Goal: Task Accomplishment & Management: Manage account settings

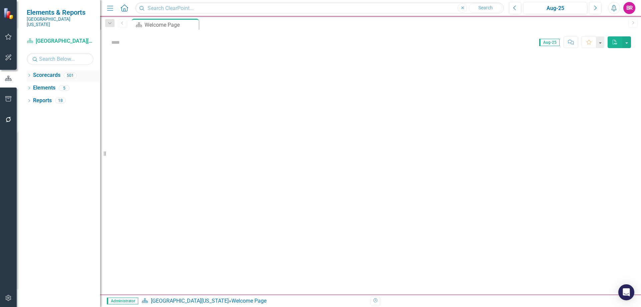
click at [30, 74] on icon at bounding box center [29, 75] width 2 height 3
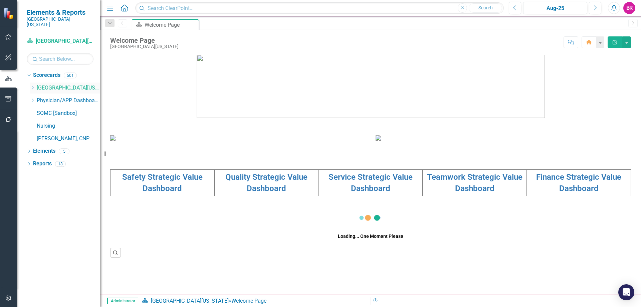
click at [31, 86] on icon "Dropdown" at bounding box center [32, 88] width 5 height 4
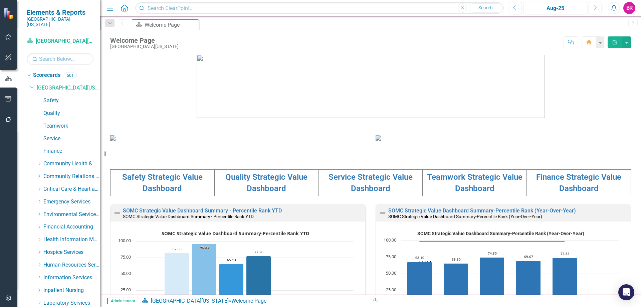
scroll to position [134, 0]
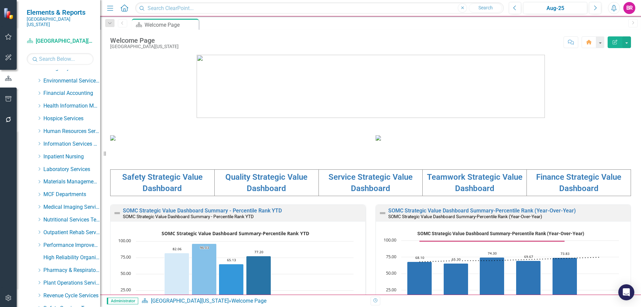
drag, startPoint x: 39, startPoint y: 189, endPoint x: 57, endPoint y: 197, distance: 19.7
click at [40, 192] on icon "Dropdown" at bounding box center [39, 194] width 5 height 4
click at [64, 203] on link "Dermatology Associates" at bounding box center [75, 207] width 50 height 8
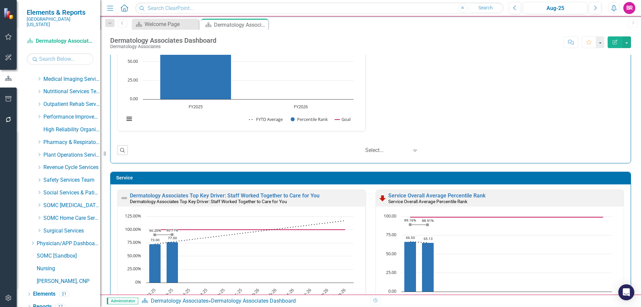
scroll to position [870, 0]
drag, startPoint x: 44, startPoint y: 298, endPoint x: 203, endPoint y: 295, distance: 159.1
click at [44, 302] on link "Reports" at bounding box center [42, 306] width 19 height 8
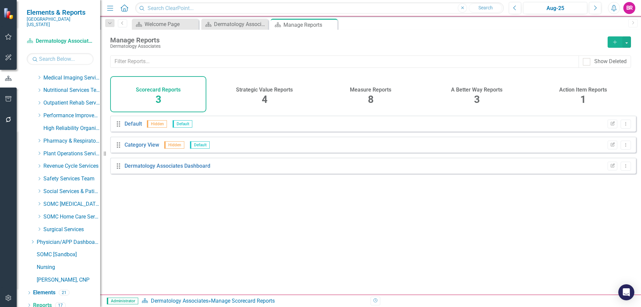
click at [373, 98] on span "8" at bounding box center [371, 100] width 6 height 12
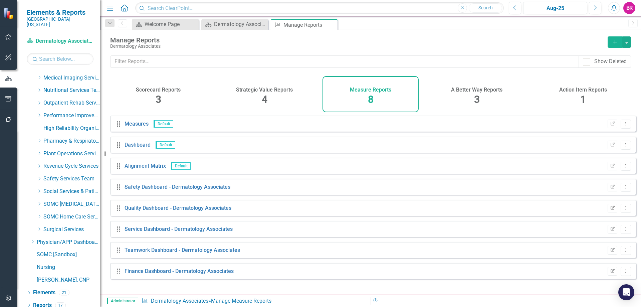
click at [610, 210] on icon "Edit Report" at bounding box center [612, 208] width 5 height 4
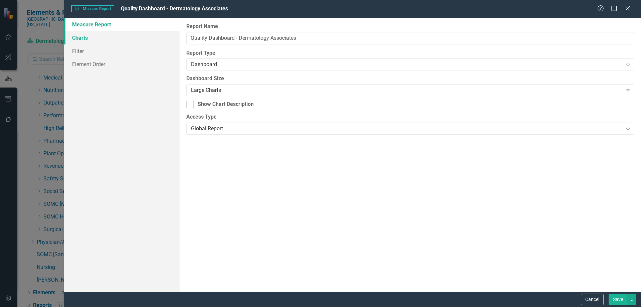
click at [81, 34] on link "Charts" at bounding box center [122, 37] width 116 height 13
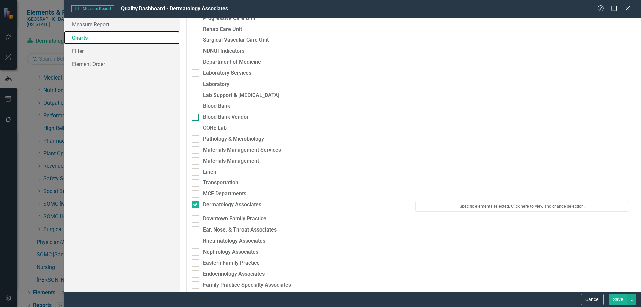
scroll to position [702, 0]
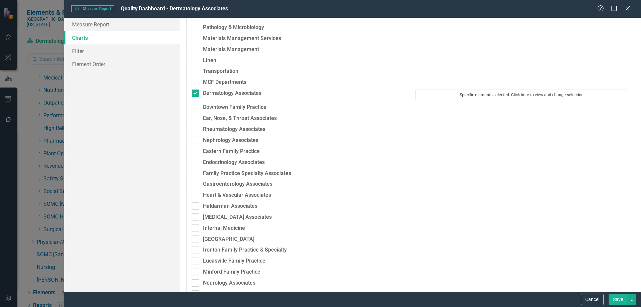
click at [470, 94] on button "Specific elements selected. Click here to view and change selection." at bounding box center [523, 95] width 214 height 11
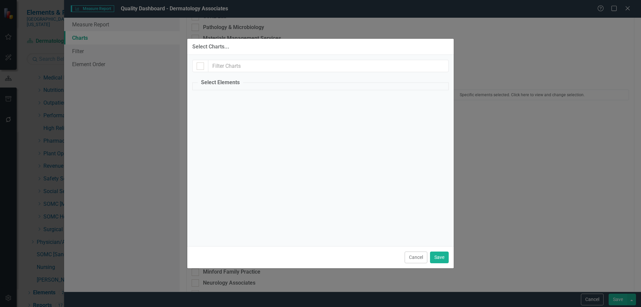
checkbox input "true"
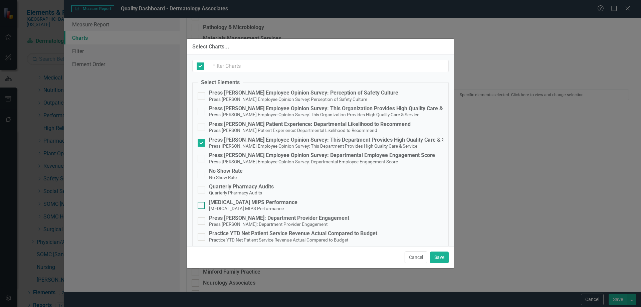
checkbox input "false"
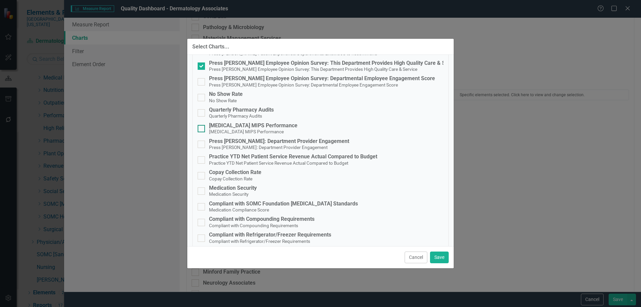
scroll to position [99, 0]
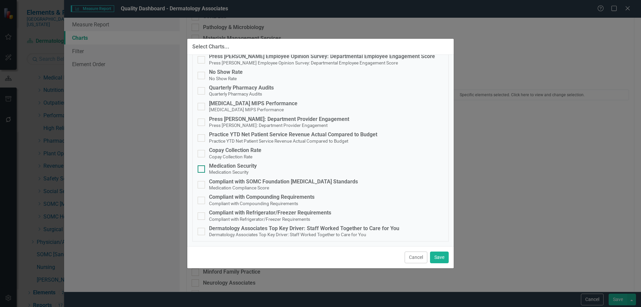
click at [233, 167] on div "Medication Security" at bounding box center [233, 166] width 48 height 6
click at [202, 167] on input "Medication Security Medication Security" at bounding box center [200, 167] width 4 height 4
checkbox input "true"
drag, startPoint x: 412, startPoint y: 256, endPoint x: 415, endPoint y: 256, distance: 3.4
click at [412, 256] on button "Cancel" at bounding box center [416, 258] width 23 height 12
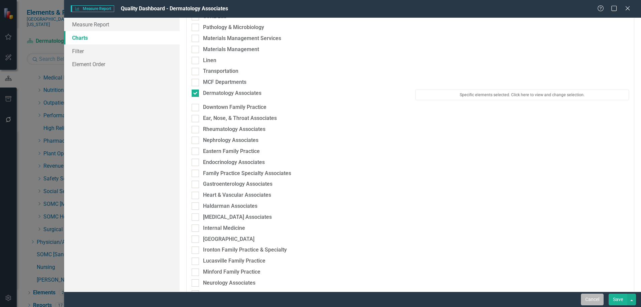
click at [589, 302] on button "Cancel" at bounding box center [592, 300] width 23 height 12
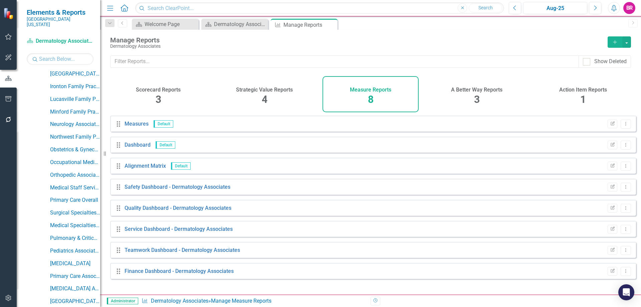
scroll to position [436, 0]
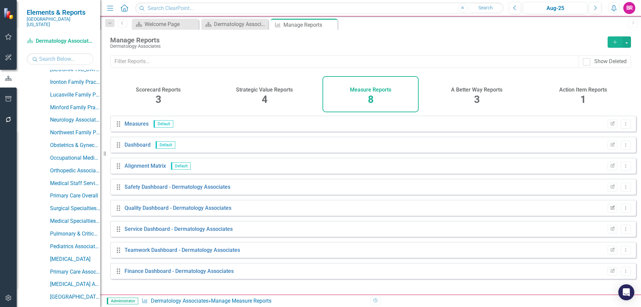
click at [610, 210] on icon "Edit Report" at bounding box center [612, 208] width 5 height 4
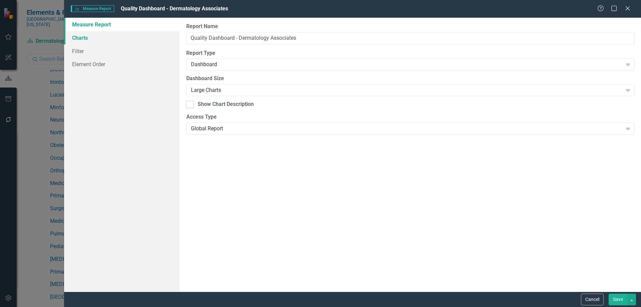
click at [80, 37] on link "Charts" at bounding box center [122, 37] width 116 height 13
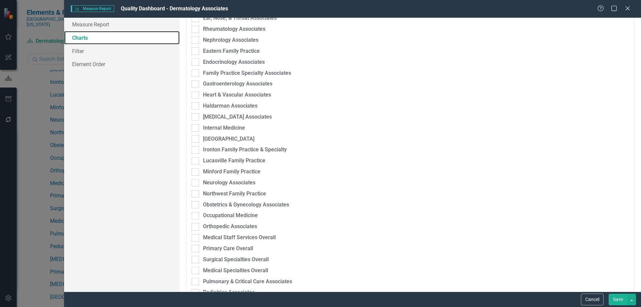
scroll to position [601, 0]
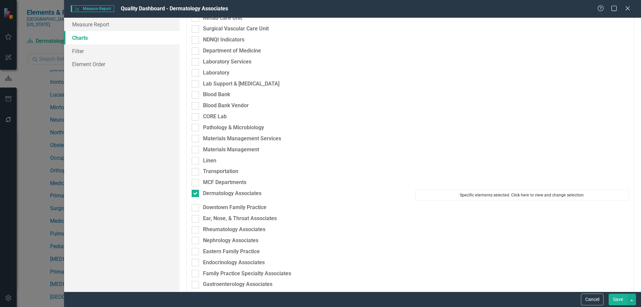
click at [455, 195] on button "Specific elements selected. Click here to view and change selection." at bounding box center [523, 195] width 214 height 11
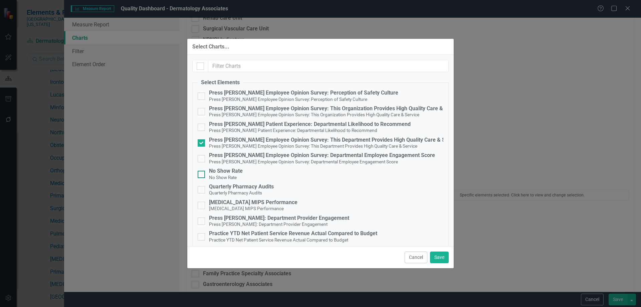
scroll to position [99, 0]
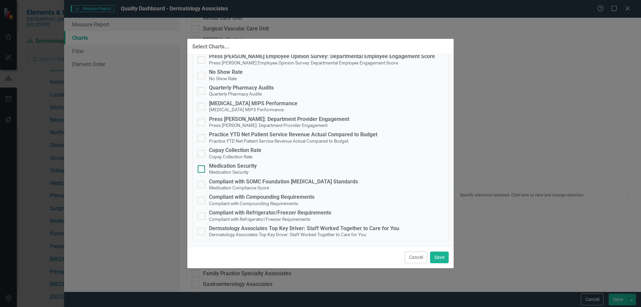
click at [234, 167] on div "Medication Security" at bounding box center [233, 166] width 48 height 6
click at [202, 167] on input "Medication Security Medication Security" at bounding box center [200, 167] width 4 height 4
checkbox input "true"
click at [293, 216] on span "Compliant with Refrigerator/Freezer Requirements" at bounding box center [259, 219] width 101 height 6
click at [202, 215] on input "Compliant with Refrigerator/Freezer Requirements Compliant with Refrigerator/Fr…" at bounding box center [200, 214] width 4 height 4
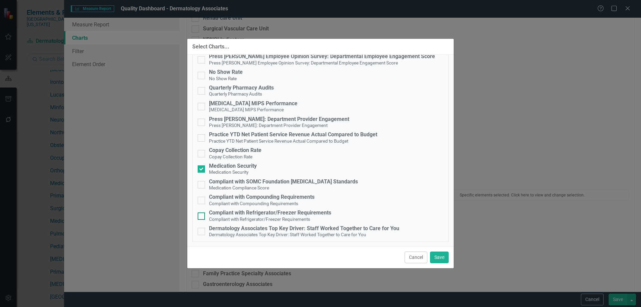
checkbox input "true"
click at [435, 259] on button "Save" at bounding box center [439, 258] width 19 height 12
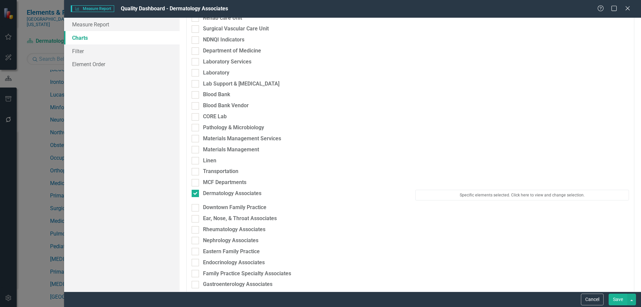
click at [618, 297] on button "Save" at bounding box center [618, 300] width 19 height 12
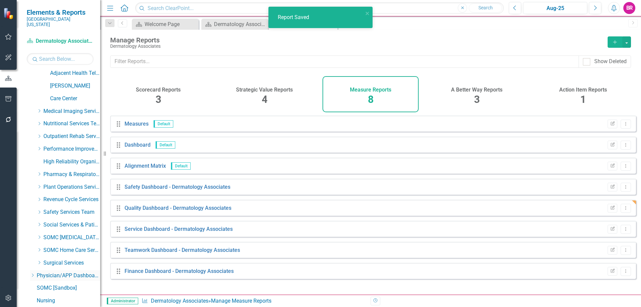
scroll to position [870, 0]
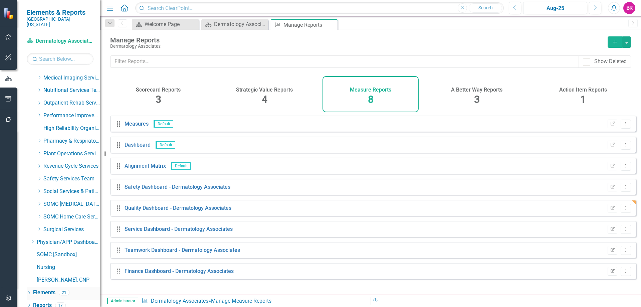
click at [37, 289] on link "Elements" at bounding box center [44, 293] width 22 height 8
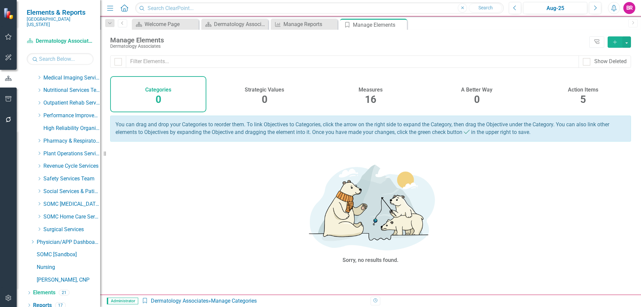
click at [367, 105] on span "16" at bounding box center [370, 100] width 11 height 12
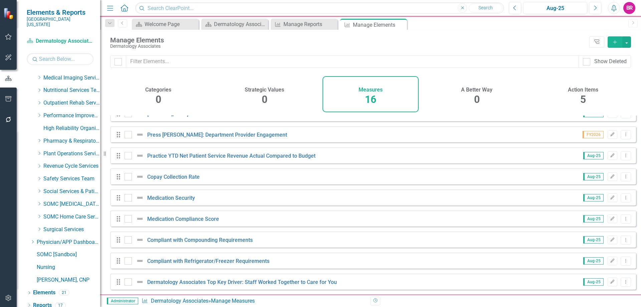
scroll to position [163, 0]
click at [182, 219] on link "Medication Compliance Score" at bounding box center [183, 219] width 72 height 6
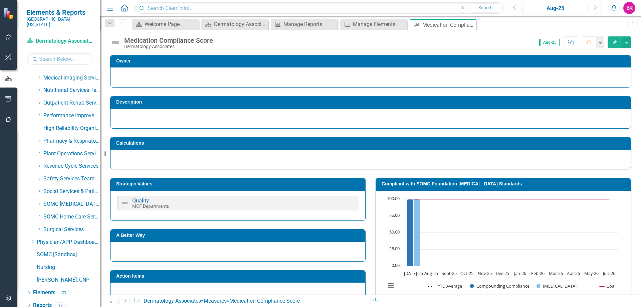
drag, startPoint x: 421, startPoint y: 180, endPoint x: 421, endPoint y: 184, distance: 3.4
click at [421, 184] on h3 "Compliant with SOMC Foundation [MEDICAL_DATA] Standards" at bounding box center [505, 183] width 246 height 5
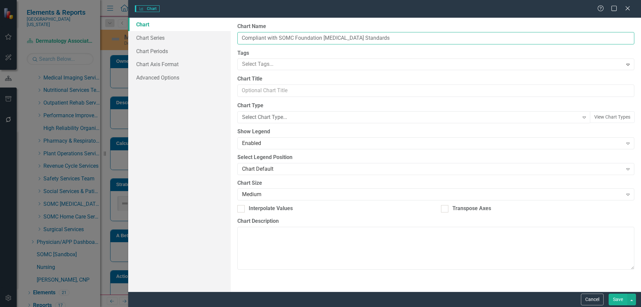
click at [315, 33] on input "Compliant with SOMC Foundation [MEDICAL_DATA] Standards" at bounding box center [436, 38] width 397 height 12
click at [318, 35] on input "Compliant with SOMC Foundation [MEDICAL_DATA] Standards" at bounding box center [436, 38] width 397 height 12
click at [319, 35] on input "Compliant with SOMC Foundation [MEDICAL_DATA] Standards" at bounding box center [436, 38] width 397 height 12
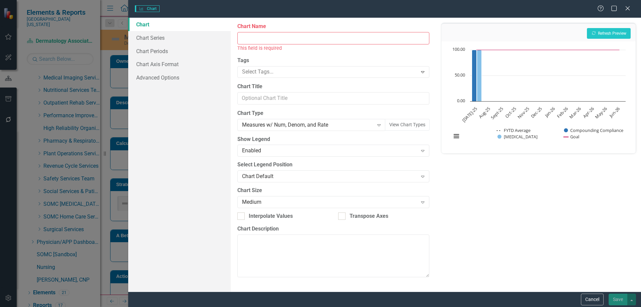
click at [318, 37] on input "Chart Name" at bounding box center [334, 38] width 192 height 12
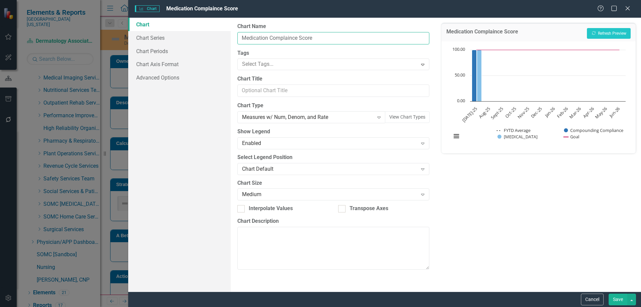
click at [288, 39] on input "Medication Complaince Score" at bounding box center [334, 38] width 192 height 12
type input "Medication Compliance Score"
click at [622, 297] on button "Save" at bounding box center [618, 300] width 19 height 12
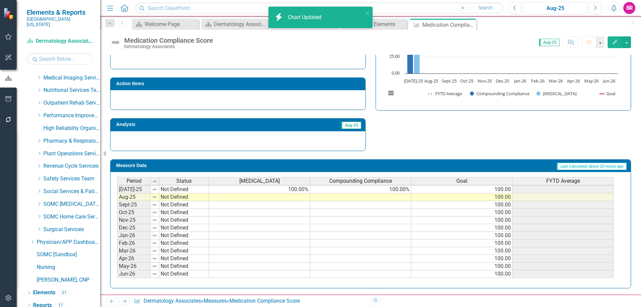
scroll to position [276, 0]
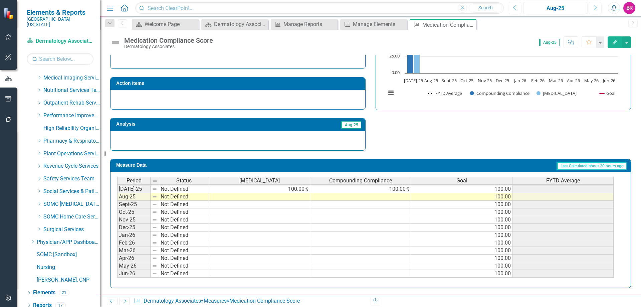
click at [301, 192] on td "100.00%" at bounding box center [259, 189] width 101 height 8
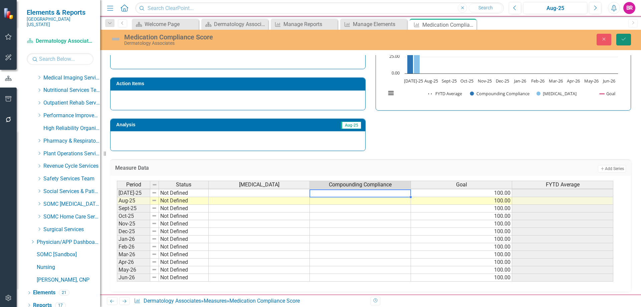
drag, startPoint x: 630, startPoint y: 41, endPoint x: 541, endPoint y: 106, distance: 110.1
click at [630, 41] on button "Save" at bounding box center [624, 40] width 15 height 12
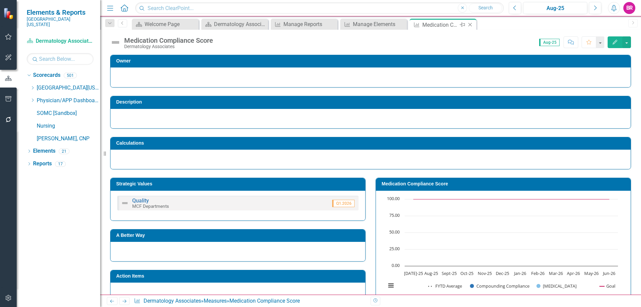
click at [471, 24] on icon "Close" at bounding box center [470, 24] width 7 height 5
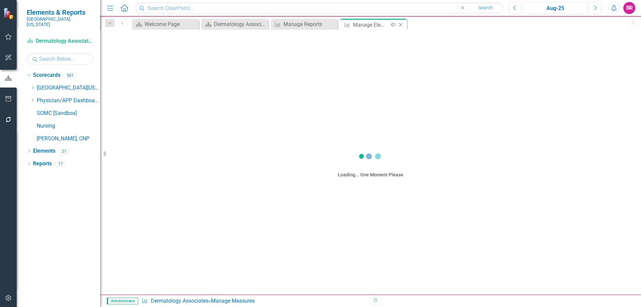
click at [400, 24] on icon "Close" at bounding box center [401, 24] width 7 height 5
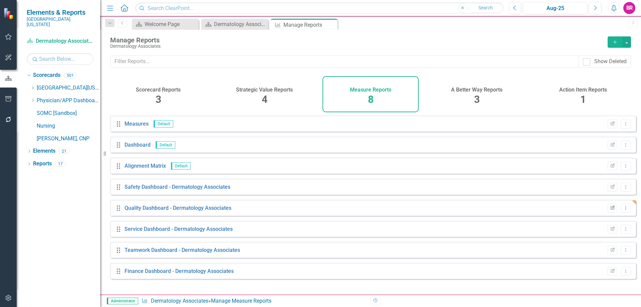
click at [610, 210] on icon "Edit Report" at bounding box center [612, 208] width 5 height 4
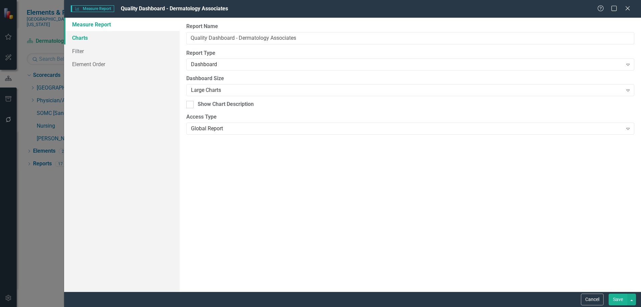
click at [80, 34] on link "Charts" at bounding box center [122, 37] width 116 height 13
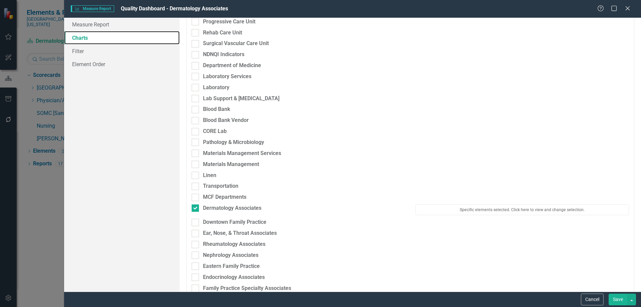
scroll to position [635, 0]
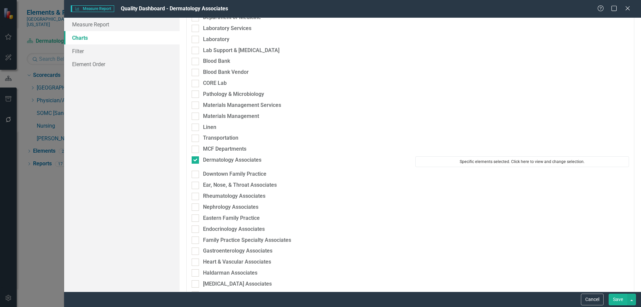
click at [477, 159] on button "Specific elements selected. Click here to view and change selection." at bounding box center [523, 161] width 214 height 11
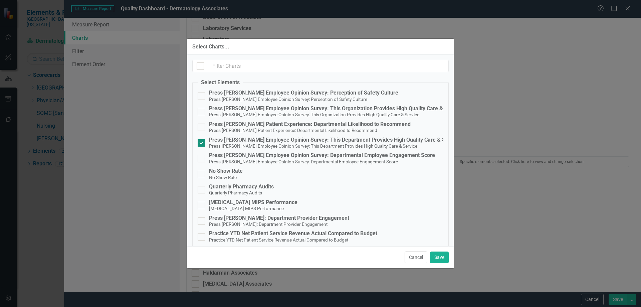
scroll to position [99, 0]
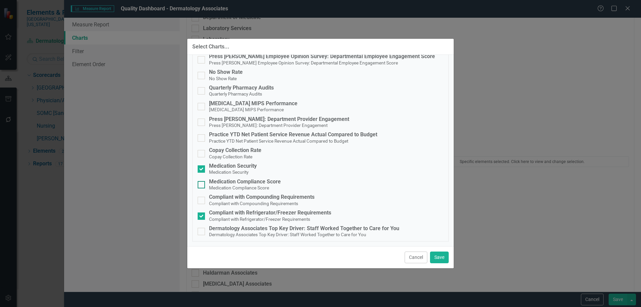
click at [230, 182] on div "Medication Compliance Score" at bounding box center [245, 182] width 72 height 6
click at [202, 182] on input "Medication Compliance Score Medication Compliance Score" at bounding box center [200, 183] width 4 height 4
checkbox input "true"
click at [439, 258] on button "Save" at bounding box center [439, 258] width 19 height 12
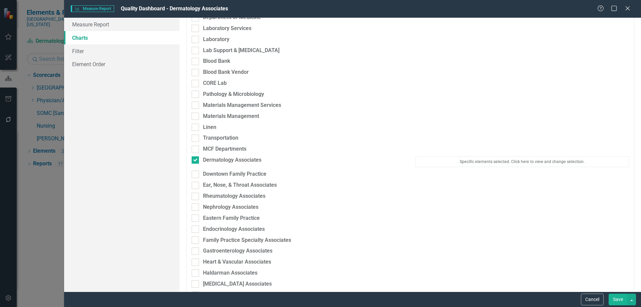
click at [615, 299] on button "Save" at bounding box center [618, 300] width 19 height 12
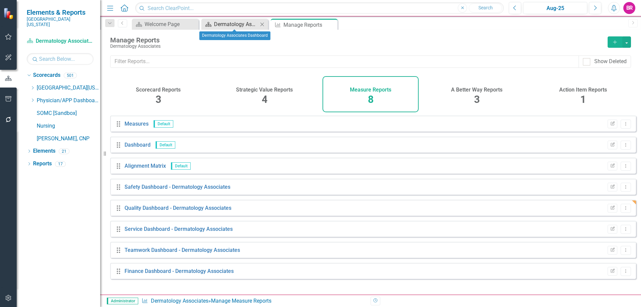
click at [229, 23] on div "Dermatology Associates Dashboard" at bounding box center [236, 24] width 44 height 8
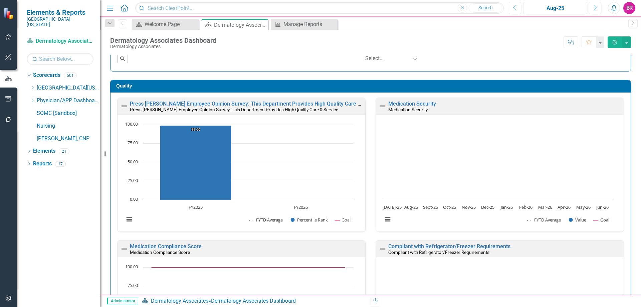
scroll to position [0, 0]
drag, startPoint x: 31, startPoint y: 79, endPoint x: 39, endPoint y: 99, distance: 21.0
click at [31, 83] on div "Dropdown [GEOGRAPHIC_DATA][US_STATE]" at bounding box center [65, 88] width 70 height 11
click at [33, 86] on icon "Dropdown" at bounding box center [32, 88] width 5 height 4
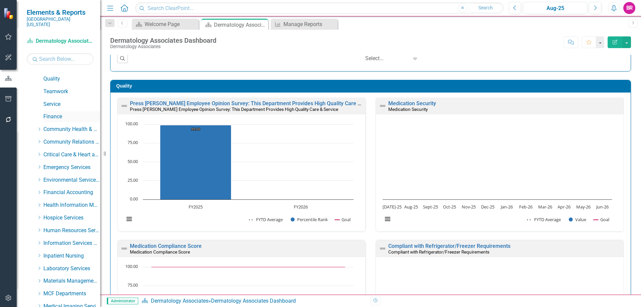
scroll to position [100, 0]
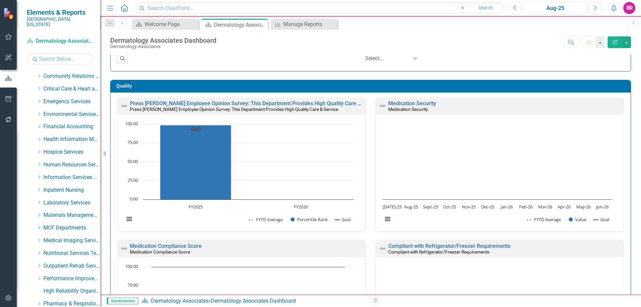
click at [39, 226] on icon "Dropdown" at bounding box center [39, 228] width 5 height 4
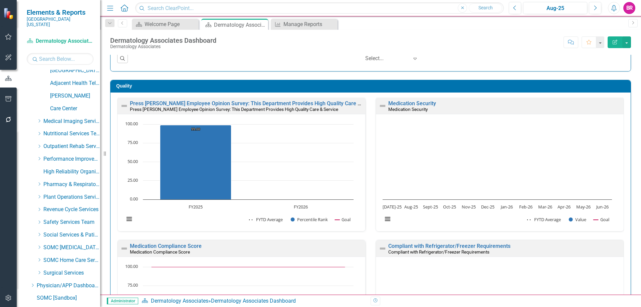
scroll to position [870, 0]
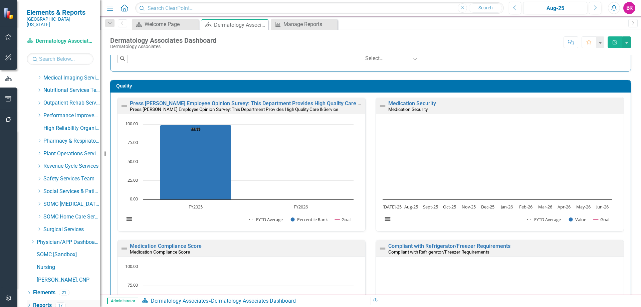
click at [40, 302] on link "Reports" at bounding box center [42, 306] width 19 height 8
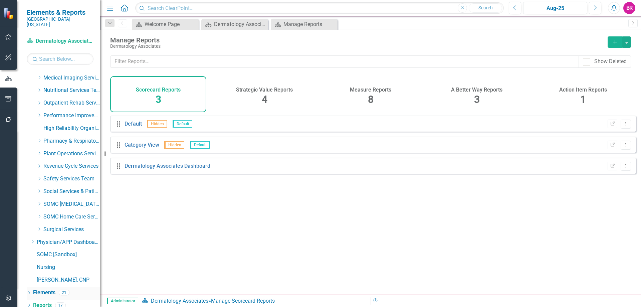
click at [40, 289] on link "Elements" at bounding box center [44, 293] width 22 height 8
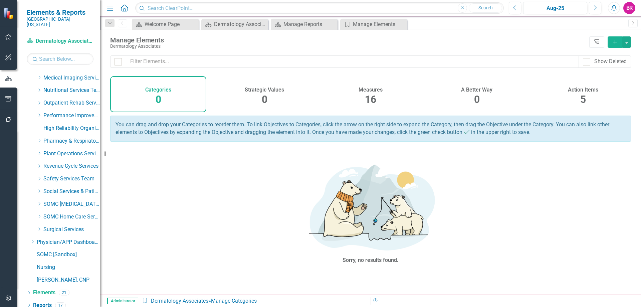
click at [368, 101] on span "16" at bounding box center [370, 100] width 11 height 12
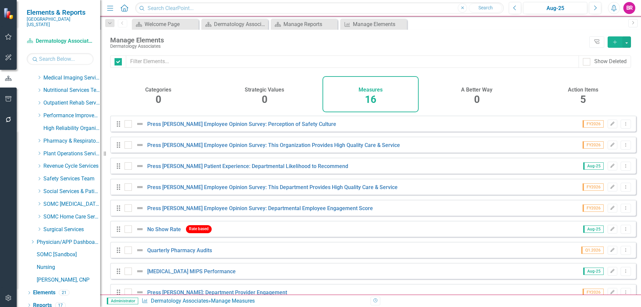
checkbox input "false"
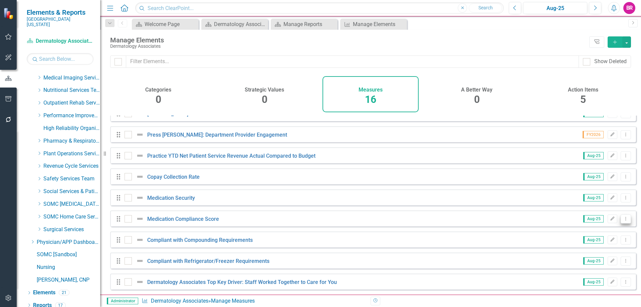
click at [623, 219] on icon "Dropdown Menu" at bounding box center [626, 218] width 6 height 4
click at [596, 254] on link "Copy Duplicate Measure" at bounding box center [596, 255] width 60 height 12
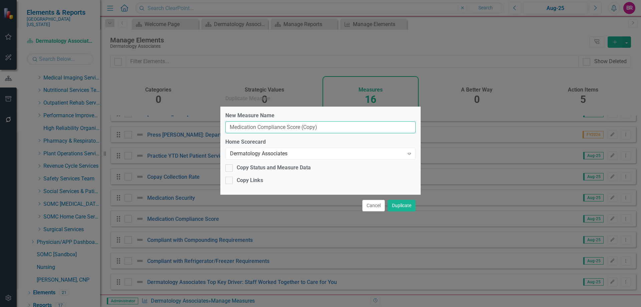
drag, startPoint x: 324, startPoint y: 129, endPoint x: 300, endPoint y: 127, distance: 23.8
click at [300, 127] on input "Medication Compliance Score (Copy)" at bounding box center [321, 127] width 190 height 12
type input "Medication Compliance Score"
click at [256, 169] on div "Copy Status and Measure Data" at bounding box center [274, 168] width 74 height 8
click at [230, 169] on input "Copy Status and Measure Data" at bounding box center [228, 166] width 4 height 4
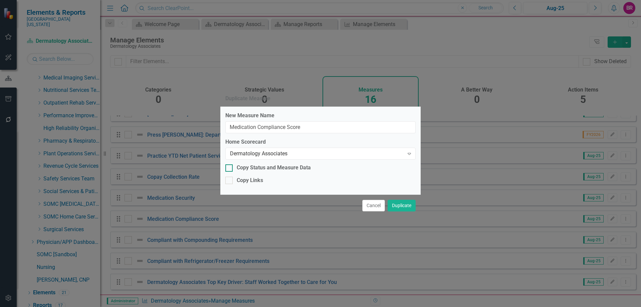
checkbox input "true"
click at [255, 181] on div "Copy Links" at bounding box center [250, 181] width 26 height 8
click at [230, 181] on input "Copy Links" at bounding box center [228, 179] width 4 height 4
checkbox input "true"
click at [281, 150] on div "Dermatology Associates" at bounding box center [317, 154] width 174 height 8
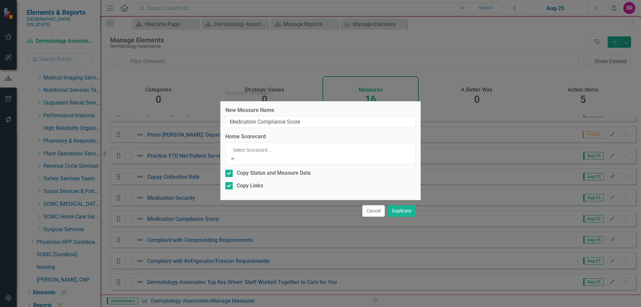
scroll to position [735, 0]
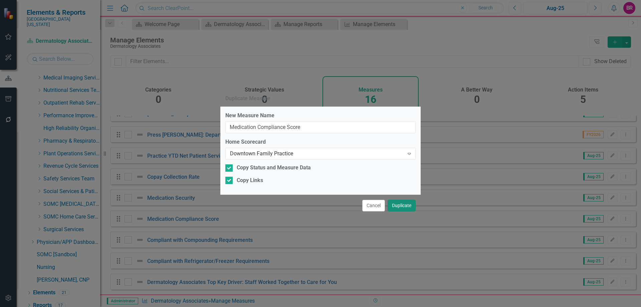
click at [407, 209] on button "Duplicate" at bounding box center [402, 206] width 28 height 12
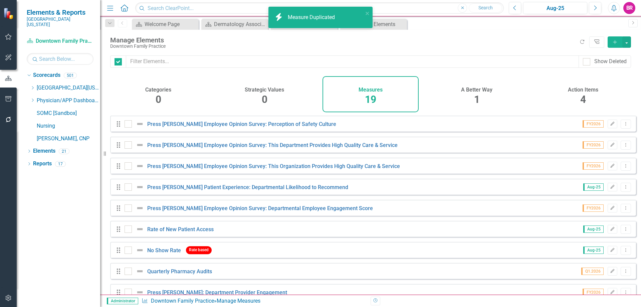
checkbox input "false"
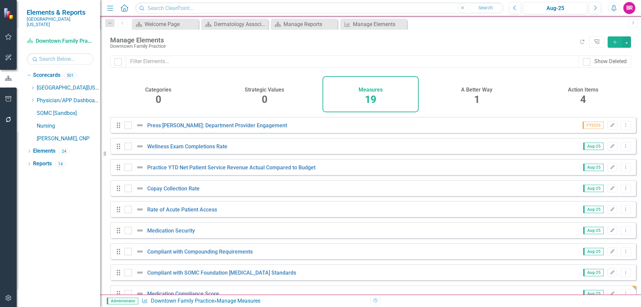
scroll to position [226, 0]
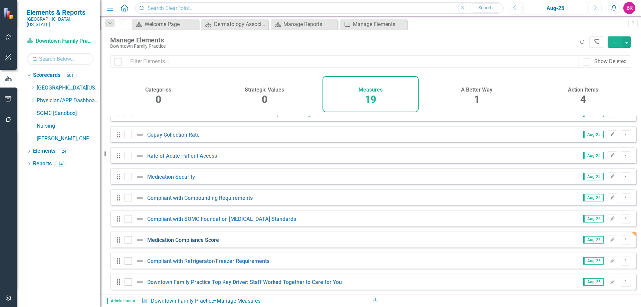
click at [190, 241] on link "Medication Compliance Score" at bounding box center [183, 240] width 72 height 6
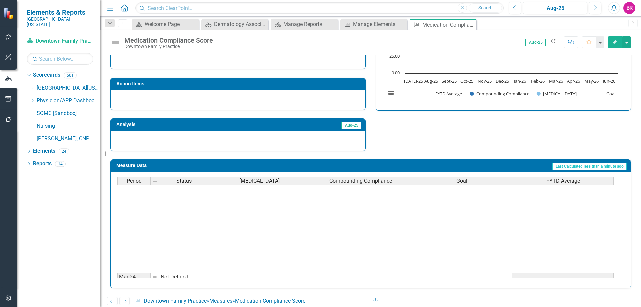
scroll to position [276, 0]
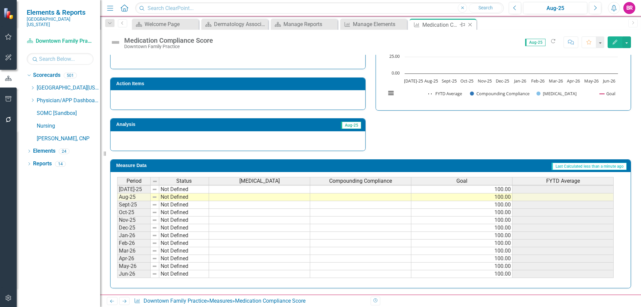
click at [469, 22] on div "Close" at bounding box center [471, 25] width 8 height 8
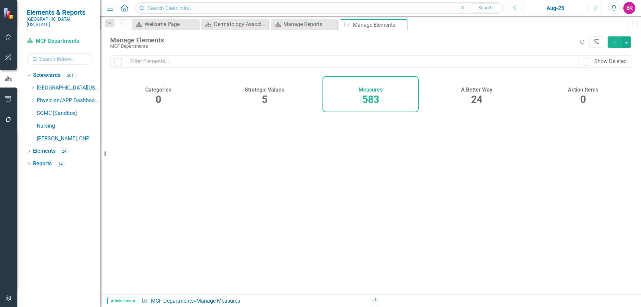
click at [31, 86] on icon "Dropdown" at bounding box center [32, 88] width 5 height 4
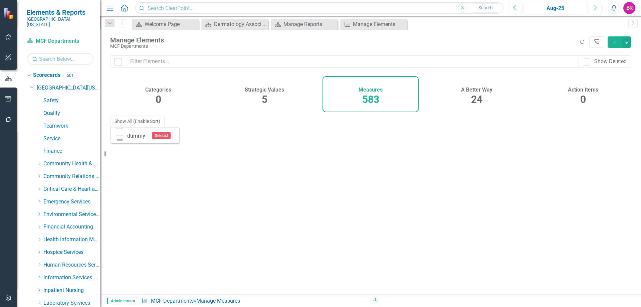
scroll to position [134, 0]
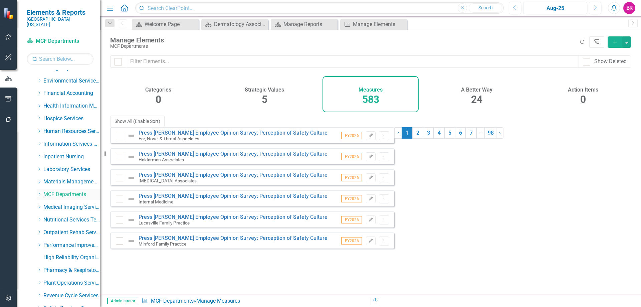
click at [38, 192] on div "Dropdown" at bounding box center [39, 195] width 5 height 6
click at [58, 216] on link "Downtown Family Practice" at bounding box center [75, 220] width 50 height 8
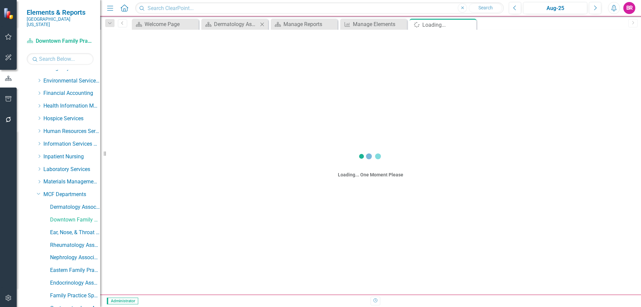
click at [261, 23] on icon "Close" at bounding box center [262, 24] width 7 height 5
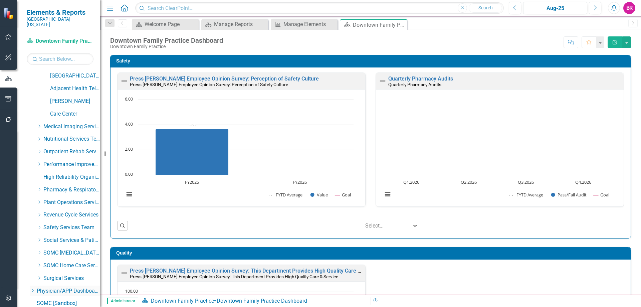
scroll to position [870, 0]
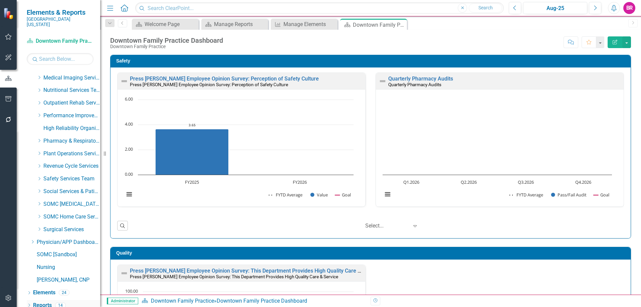
click at [38, 302] on link "Reports" at bounding box center [42, 306] width 19 height 8
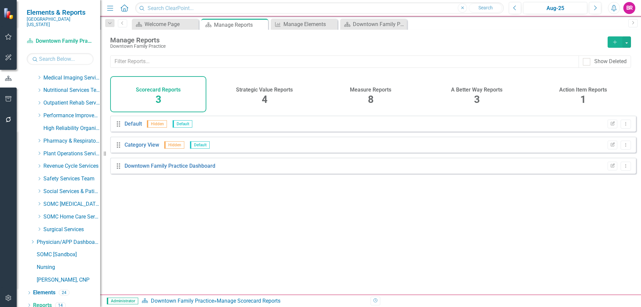
click at [369, 100] on span "8" at bounding box center [371, 100] width 6 height 12
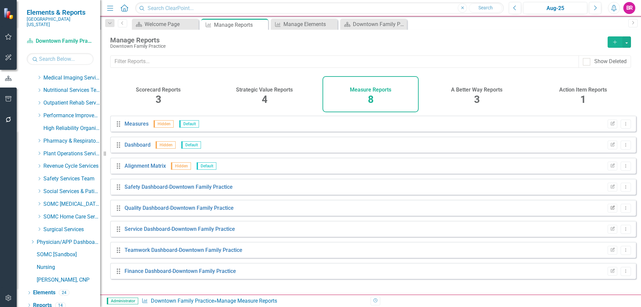
click at [610, 210] on icon "Edit Report" at bounding box center [612, 208] width 5 height 4
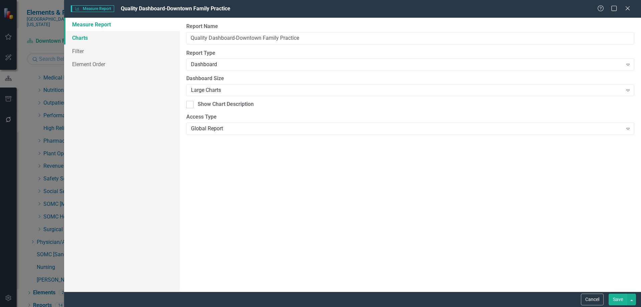
click at [89, 38] on link "Charts" at bounding box center [122, 37] width 116 height 13
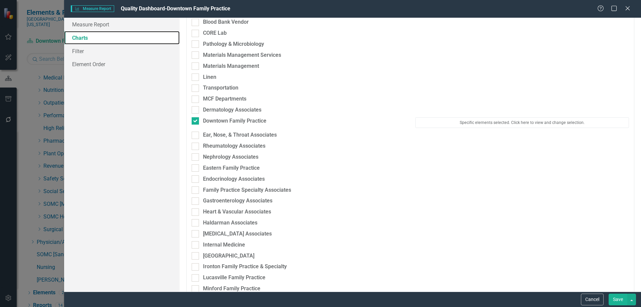
scroll to position [601, 0]
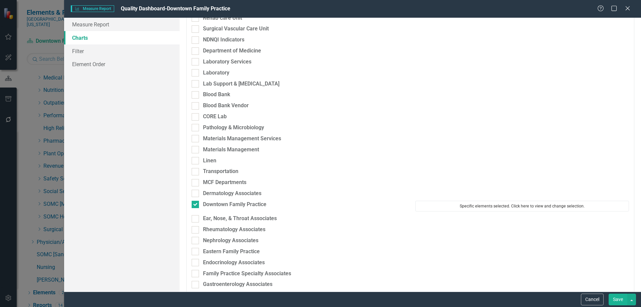
click at [440, 206] on button "Specific elements selected. Click here to view and change selection." at bounding box center [523, 206] width 214 height 11
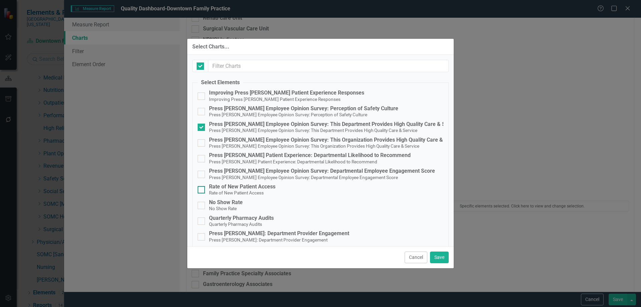
checkbox input "true"
checkbox input "false"
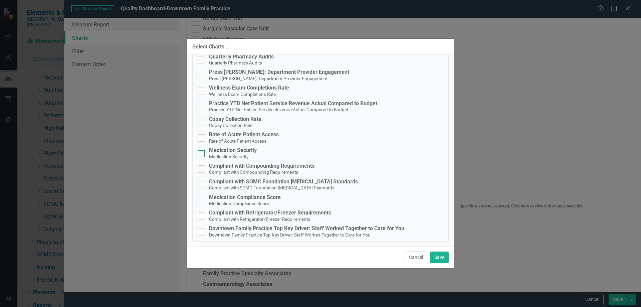
click at [226, 151] on div "Medication Security" at bounding box center [233, 150] width 48 height 6
click at [202, 151] on input "Medication Security Medication Security" at bounding box center [200, 152] width 4 height 4
checkbox input "true"
click at [242, 198] on div "Medication Compliance Score" at bounding box center [245, 197] width 72 height 6
click at [202, 198] on input "Medication Compliance Score Medication Compliance Score" at bounding box center [200, 199] width 4 height 4
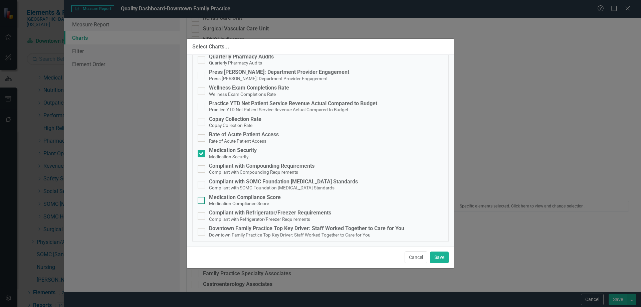
checkbox input "true"
click at [240, 214] on div "Compliant with Refrigerator/Freezer Requirements" at bounding box center [270, 213] width 122 height 6
click at [202, 214] on input "Compliant with Refrigerator/Freezer Requirements Compliant with Refrigerator/Fr…" at bounding box center [200, 214] width 4 height 4
checkbox input "true"
click at [448, 258] on button "Save" at bounding box center [439, 258] width 19 height 12
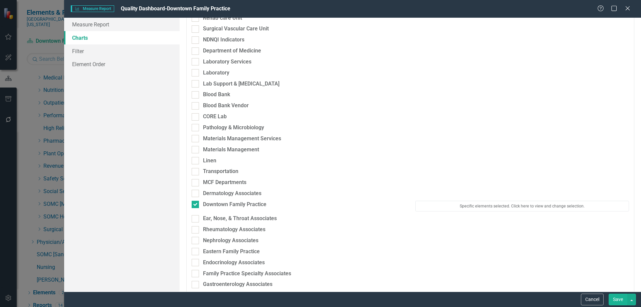
click at [607, 294] on div "Save" at bounding box center [621, 300] width 29 height 12
click at [624, 298] on button "Save" at bounding box center [618, 300] width 19 height 12
